Goal: Task Accomplishment & Management: Use online tool/utility

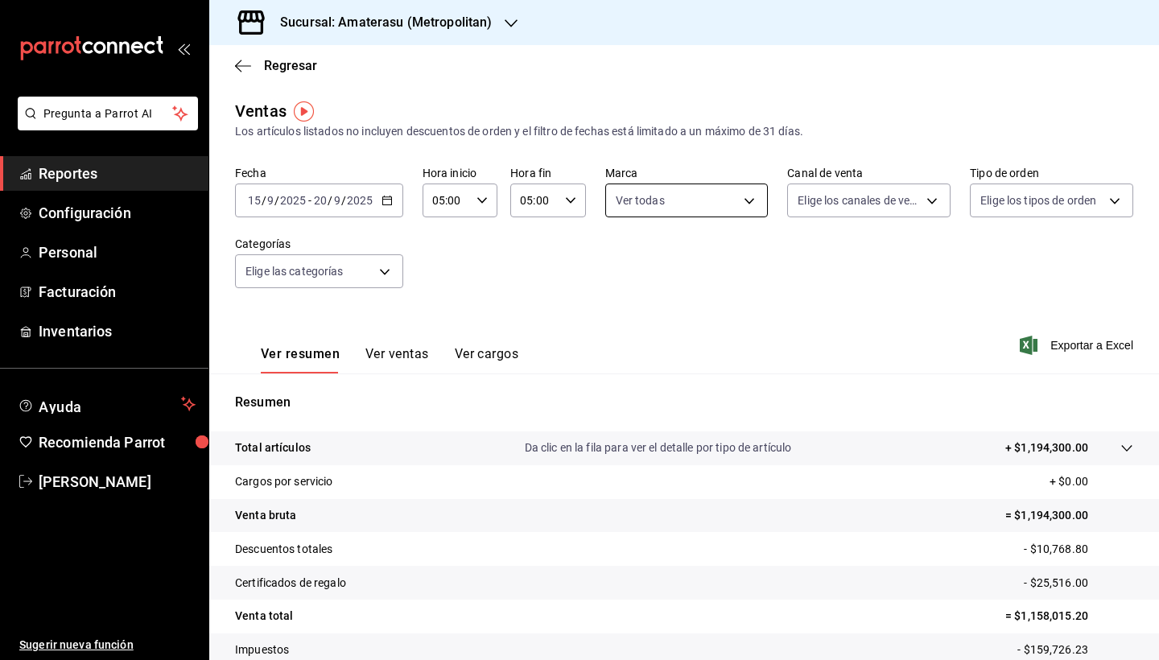
click at [741, 208] on body "Pregunta a Parrot AI Reportes Configuración Personal Facturación Inventarios Ay…" at bounding box center [579, 330] width 1159 height 660
click at [624, 269] on input "checkbox" at bounding box center [622, 263] width 14 height 14
checkbox input "false"
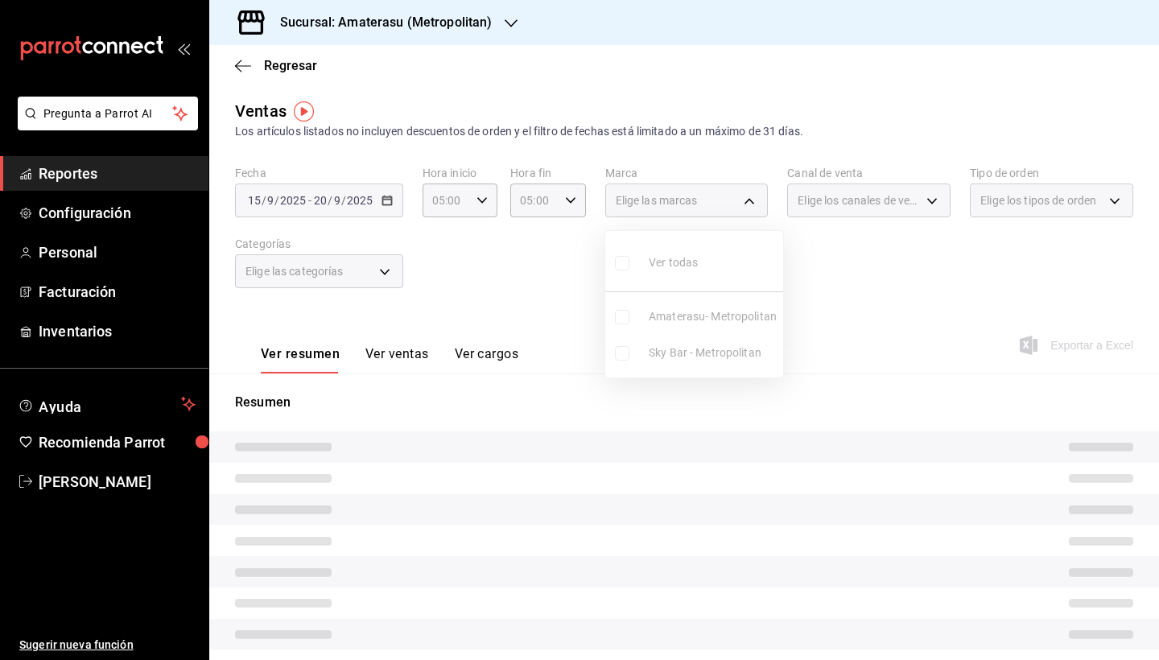
click at [624, 352] on ul "Ver todas Amaterasu- Metropolitan Sky Bar - Metropolitan" at bounding box center [694, 304] width 178 height 146
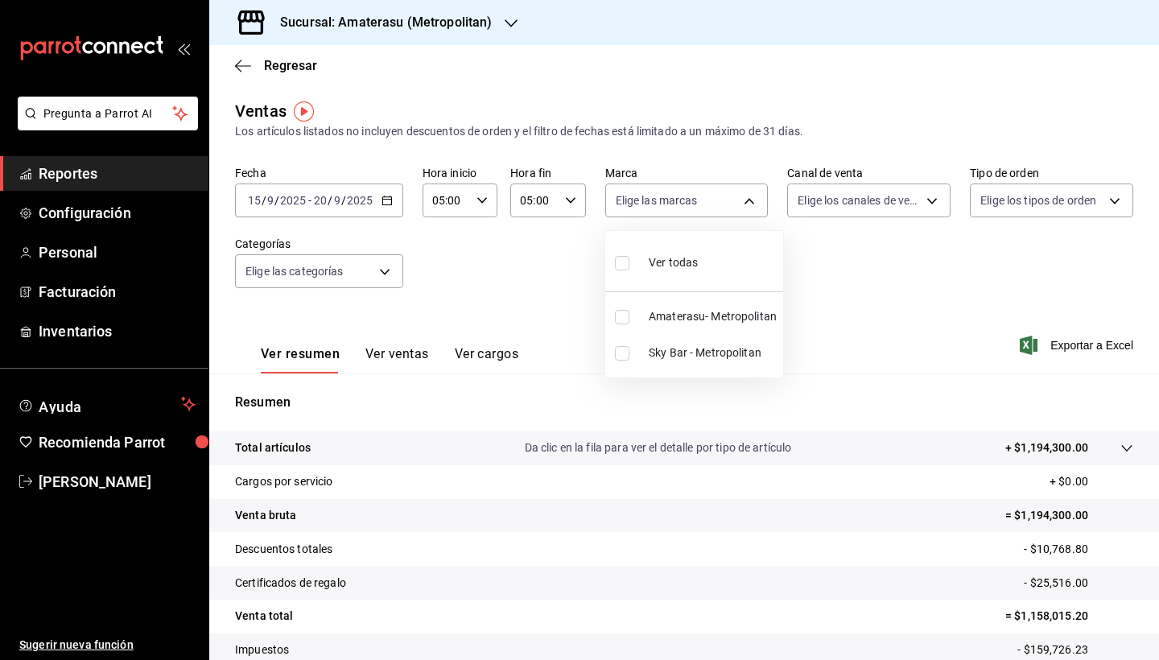
click at [624, 353] on input "checkbox" at bounding box center [622, 353] width 14 height 14
checkbox input "true"
type input "f3afaab8-8c3d-4e49-a299-af9bdf6027b2"
click at [829, 414] on div at bounding box center [579, 330] width 1159 height 660
click at [385, 204] on \(Stroke\) "button" at bounding box center [387, 200] width 10 height 9
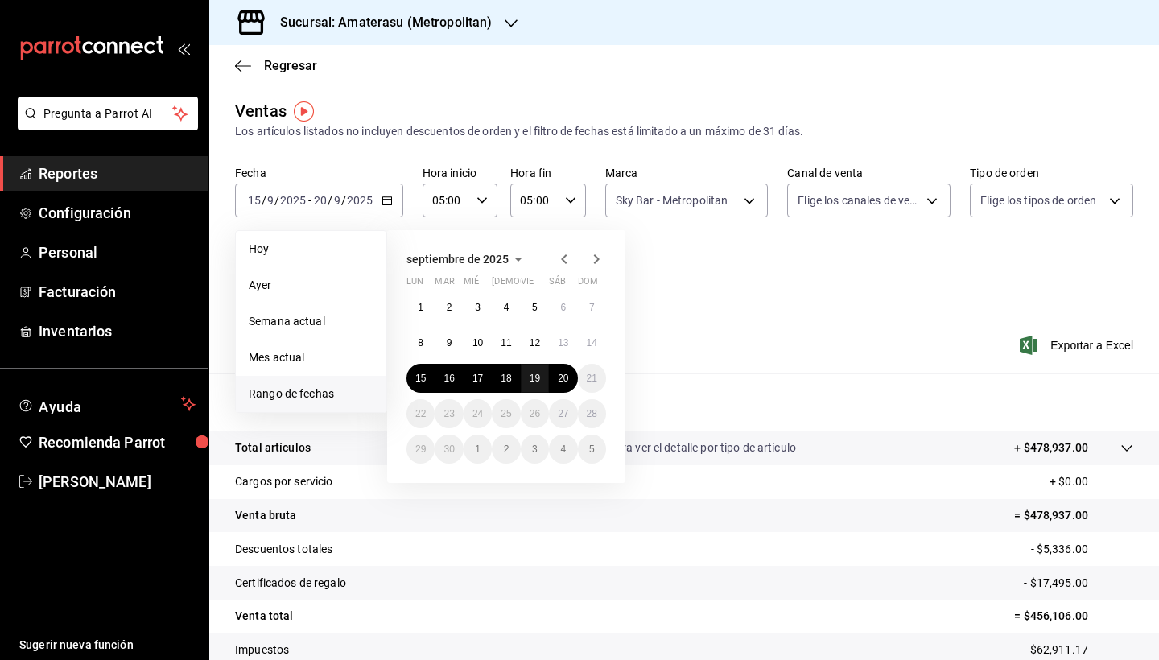
click at [540, 381] on abbr "19" at bounding box center [535, 378] width 10 height 11
click at [559, 381] on abbr "20" at bounding box center [563, 378] width 10 height 11
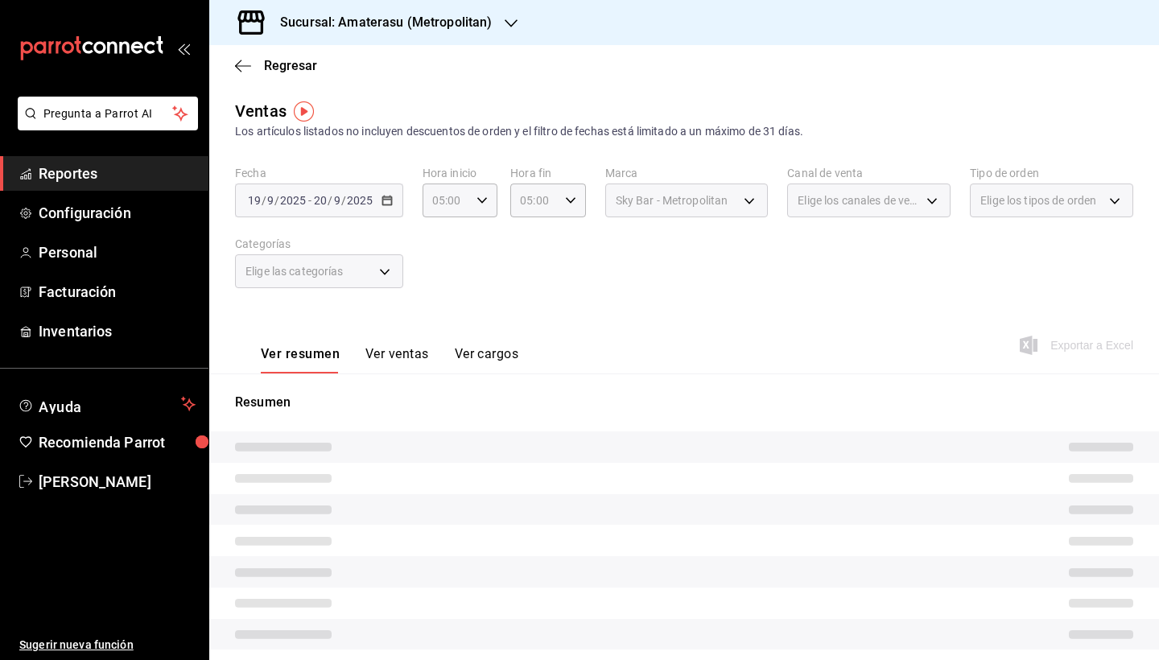
click at [777, 457] on tr at bounding box center [684, 446] width 950 height 31
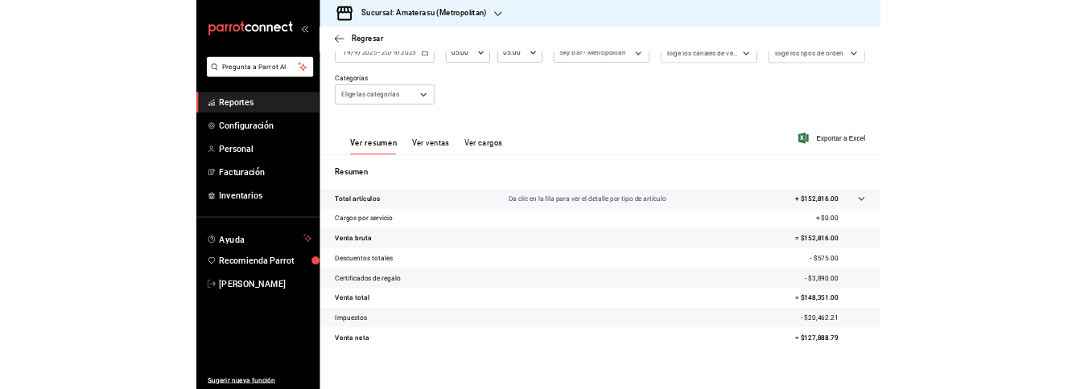
scroll to position [111, 0]
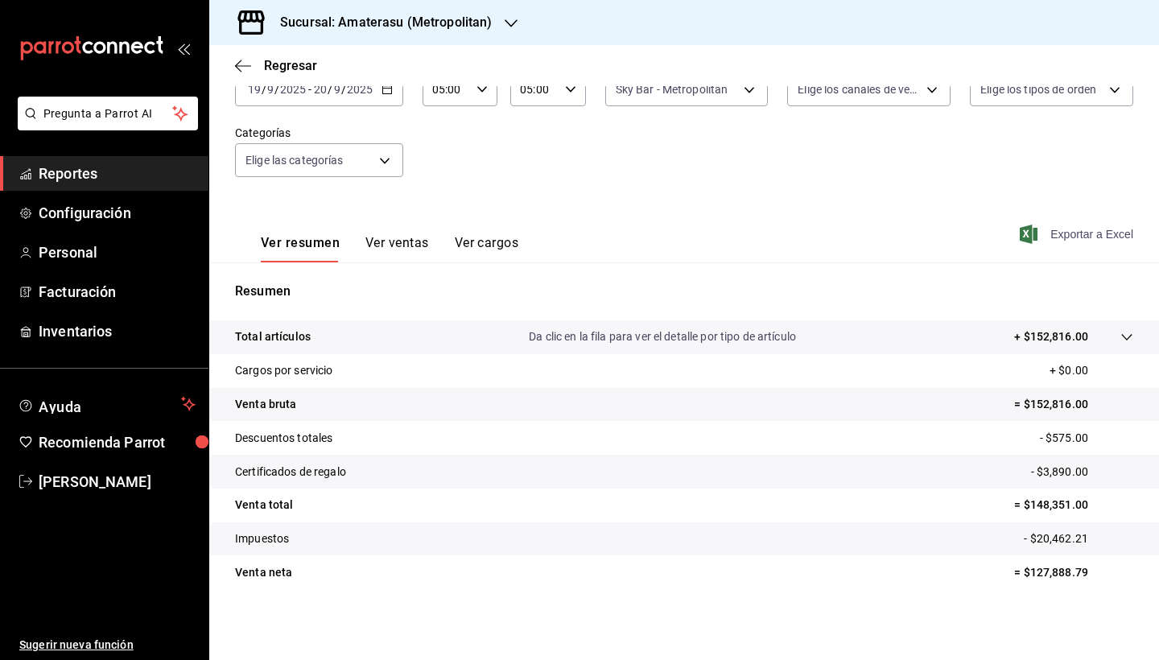
click at [1028, 237] on icon "button" at bounding box center [1029, 234] width 18 height 19
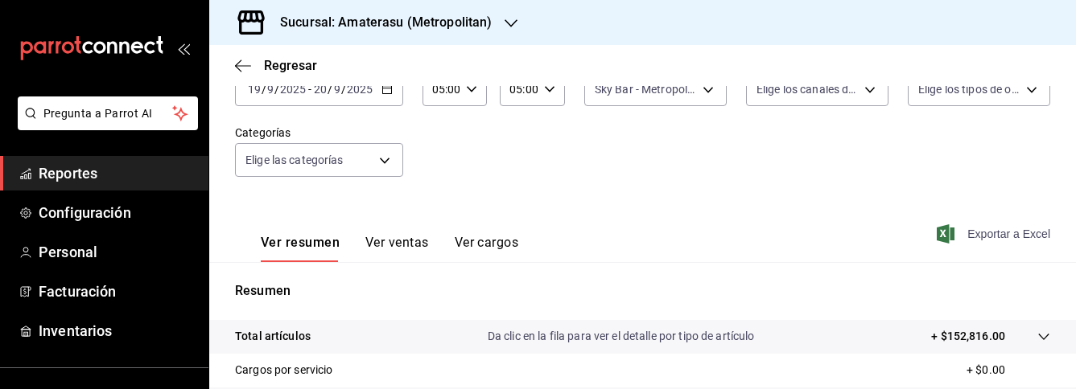
click at [965, 237] on span "Exportar a Excel" at bounding box center [995, 234] width 110 height 19
